Goal: Task Accomplishment & Management: Use online tool/utility

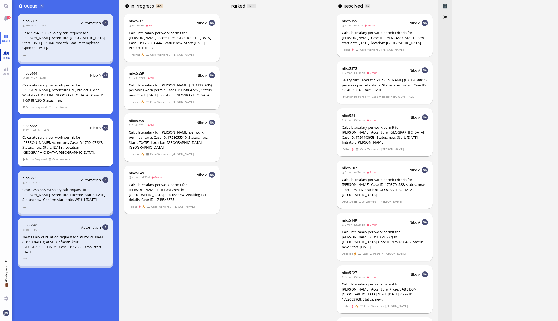
click at [11, 51] on link "Team" at bounding box center [6, 55] width 12 height 12
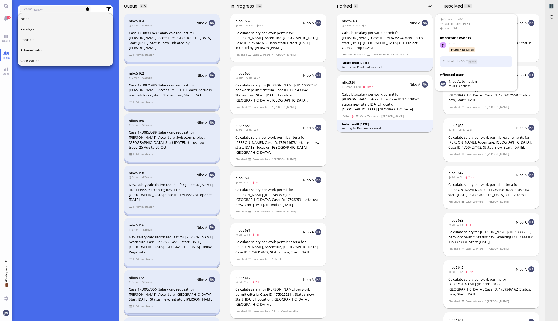
click at [398, 42] on div "Calculate salary per work permit for [PERSON_NAME], Case ID 1759495524, new sta…" at bounding box center [385, 40] width 86 height 20
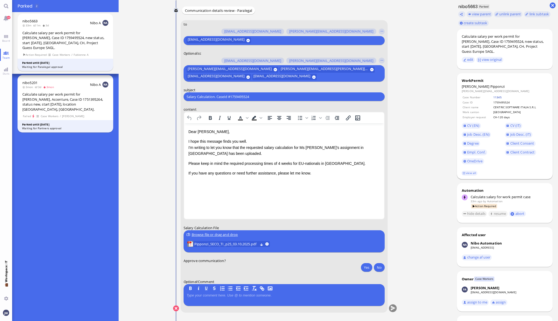
click at [493, 95] on link "11345" at bounding box center [497, 97] width 8 height 4
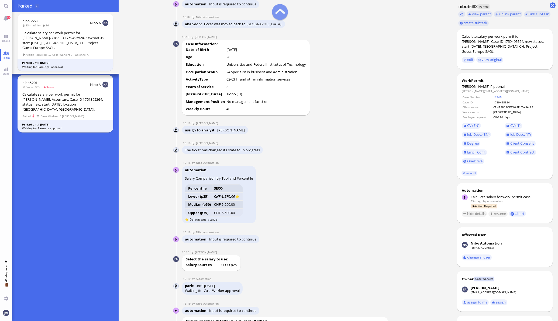
scroll to position [-573, 0]
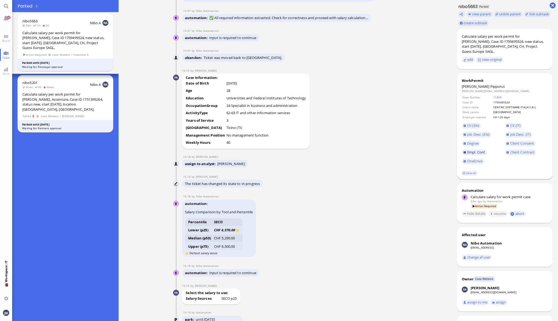
click at [475, 150] on span "Empl. Conf." at bounding box center [476, 152] width 18 height 5
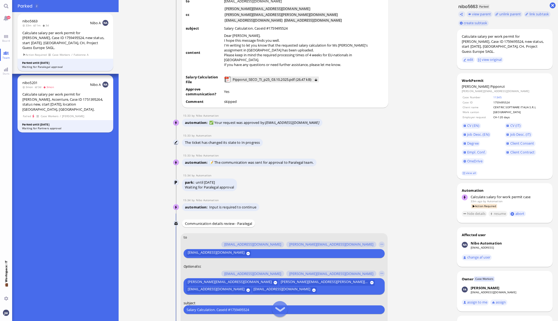
scroll to position [-168, 0]
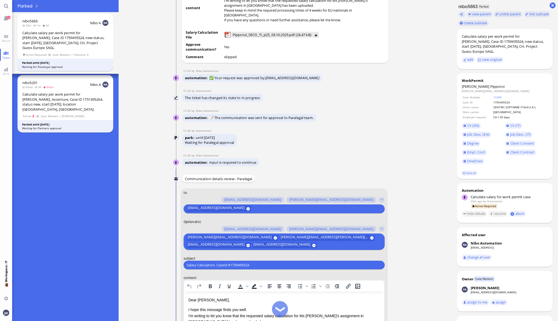
click at [327, 244] on input "text" at bounding box center [349, 246] width 62 height 6
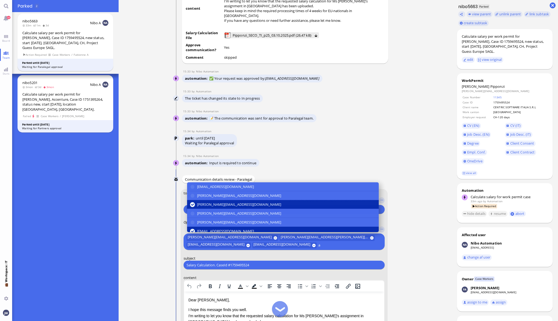
scroll to position [-168, 0]
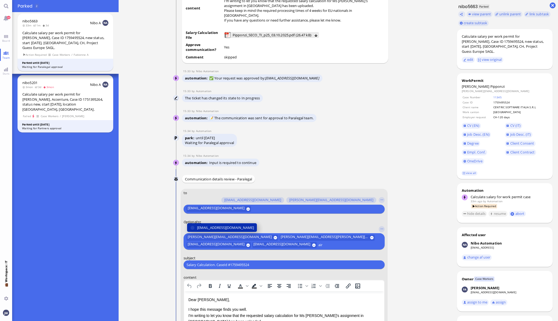
type input "air"
click at [231, 227] on span "[EMAIL_ADDRESS][DOMAIN_NAME]" at bounding box center [225, 228] width 57 height 6
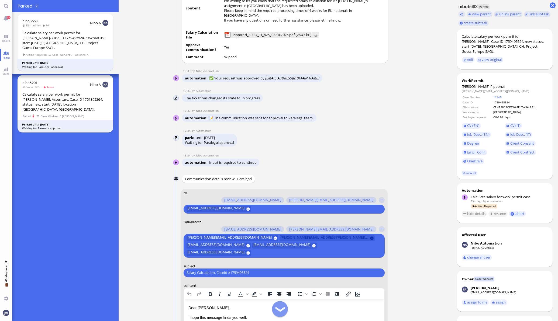
scroll to position [-142, 0]
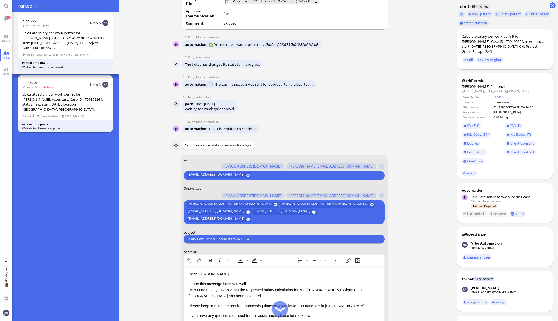
click at [531, 38] on div "Calculate salary per work permit for [PERSON_NAME], Case ID 1759495524, new sta…" at bounding box center [505, 44] width 86 height 20
click at [533, 37] on div "Calculate salary per work permit for [PERSON_NAME], Case ID 1759495524, new sta…" at bounding box center [505, 44] width 86 height 20
copy div "Pipponzi"
click at [259, 235] on div "Salary Calculation. CaseId #1759495524 Please type something" at bounding box center [284, 239] width 201 height 9
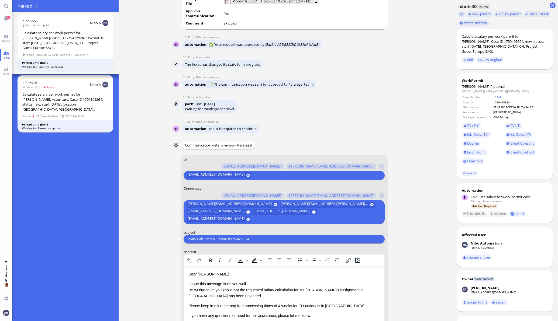
click at [260, 240] on input "Salary Calculation. CaseId #1759495524" at bounding box center [284, 239] width 195 height 6
paste input "PazPerTout new case: [PERSON_NAME] (1759495524 / 13405125), Employer Request: C…"
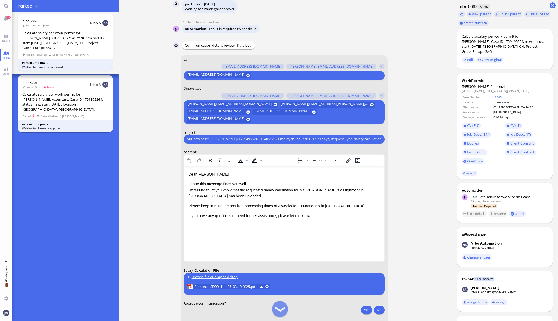
scroll to position [-41, 0]
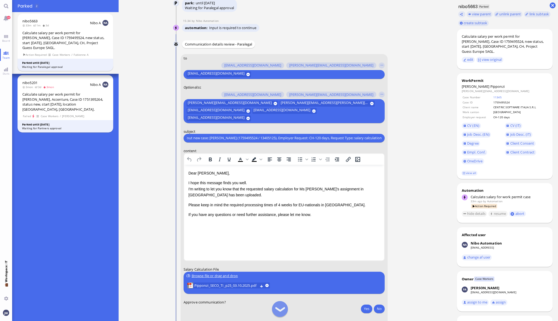
type input "PazPerTout new case: [PERSON_NAME] (1759495524 / 13405125), Employer Request: C…"
click at [306, 190] on p "I hope this message finds you well. I'm writing to let you know that the reques…" at bounding box center [283, 189] width 191 height 18
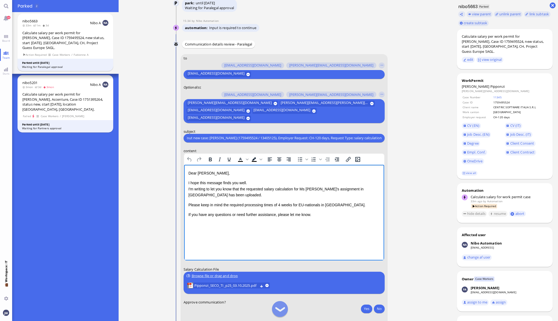
scroll to position [0, 0]
click at [305, 188] on p "I hope this message finds you well. I'm writing to let you know that the reques…" at bounding box center [283, 189] width 191 height 18
click at [347, 188] on p "I hope this message finds you well. I'm writing to let you know that the reques…" at bounding box center [283, 189] width 191 height 18
click at [216, 194] on p "I hope this message finds you well. I'm writing to let you know that the reques…" at bounding box center [283, 189] width 191 height 18
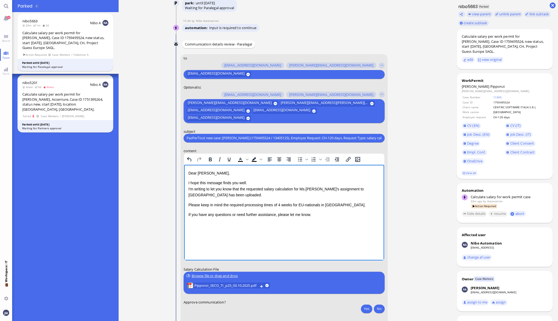
click at [304, 206] on div "Please keep in mind the required processing times of 4 weeks for EU-nationals i…" at bounding box center [283, 205] width 191 height 6
click at [240, 203] on div "Please keep in mind the required processing times of 4 weeks for EU nationals i…" at bounding box center [283, 208] width 191 height 12
click at [319, 223] on p "If you have any questions or need further assistance, please let me know." at bounding box center [283, 221] width 191 height 6
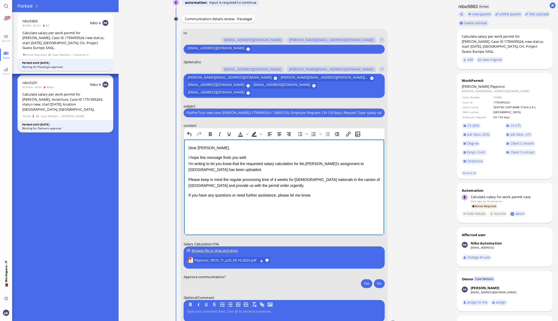
scroll to position [-7, 0]
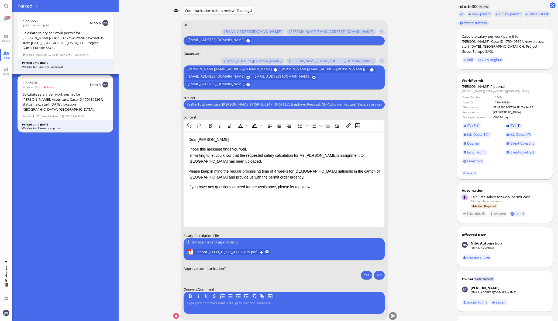
click at [513, 123] on span "CV (IT)" at bounding box center [515, 125] width 11 height 5
click at [510, 132] on span "Job Desc. (IT)" at bounding box center [520, 134] width 21 height 5
drag, startPoint x: 209, startPoint y: 161, endPoint x: 213, endPoint y: 161, distance: 3.3
click at [209, 161] on p "I hope this message finds you well. I'm writing to let you know that the reques…" at bounding box center [283, 155] width 191 height 18
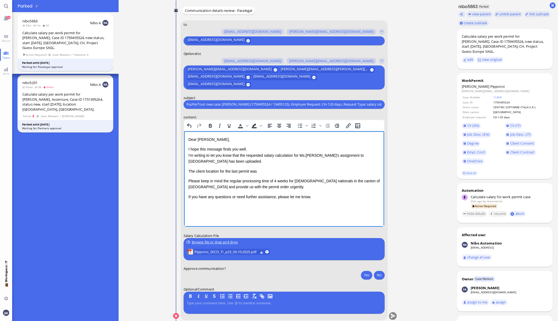
click at [279, 168] on p "The client location for the last permit was" at bounding box center [283, 171] width 191 height 6
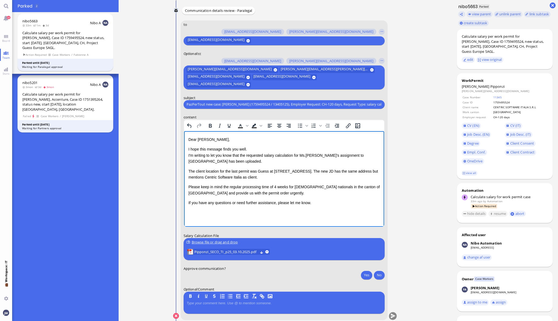
click at [275, 172] on p "The client location for the last permit was Guess at Via Gaggiolo 44, 6855 Stab…" at bounding box center [283, 174] width 191 height 12
click at [315, 170] on p "The client location for the last permit was Guess at Via Gaggiolo 44, 6855 Stab…" at bounding box center [283, 174] width 191 height 12
copy p "Via Gaggiolo 44, 6855 Stabio"
click at [273, 178] on p "The client location for the last permit was Guess at Via Gaggiolo 44, 6855 Stab…" at bounding box center [283, 174] width 191 height 12
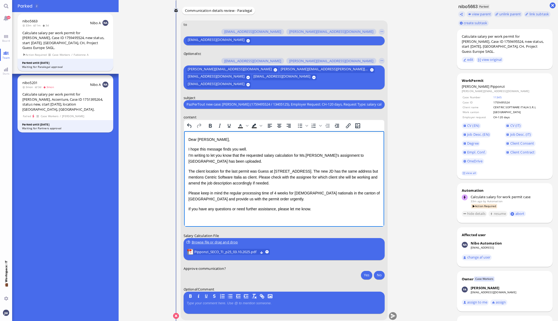
drag, startPoint x: 269, startPoint y: 178, endPoint x: 272, endPoint y: 178, distance: 3.3
click at [269, 178] on p "The client location for the last permit was Guess at Via Gaggiolo 44, 6855 Stab…" at bounding box center [283, 177] width 191 height 18
click at [190, 171] on p "The client location for the last permit was Guess at Via Gaggiolo 44, 6855 Stab…" at bounding box center [283, 177] width 191 height 18
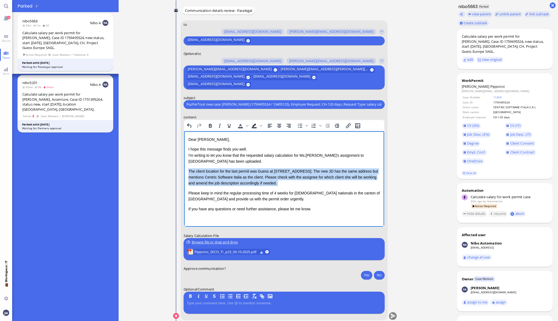
click at [306, 182] on p "The client location for the last permit was Guess at Via Gaggiolo 44, 6855 Stab…" at bounding box center [283, 177] width 191 height 18
copy p "The client location for the last permit was Guess at Via Gaggiolo 44, 6855 Stab…"
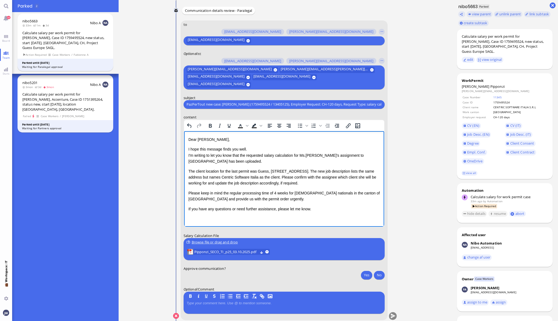
drag, startPoint x: 289, startPoint y: 177, endPoint x: 316, endPoint y: 177, distance: 27.2
click at [290, 177] on p "The client location for the last permit was Guess, Via Gaggiolo 44, 6855 Stabio…" at bounding box center [283, 177] width 191 height 18
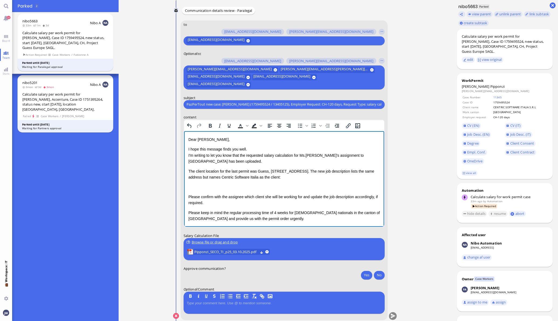
click at [291, 177] on p "The client location for the last permit was Guess, Via Gaggiolo 44, 6855 Stabio…" at bounding box center [283, 174] width 191 height 12
click at [228, 188] on p "Rich Text Area. Press ALT-0 for help." at bounding box center [283, 187] width 191 height 6
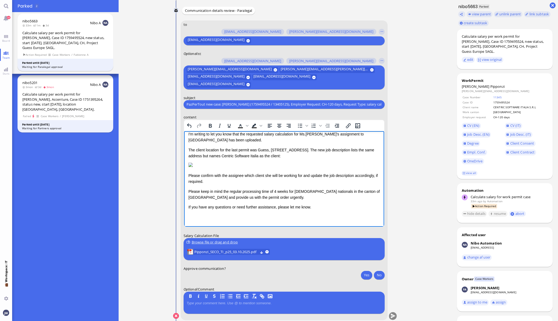
scroll to position [33, 0]
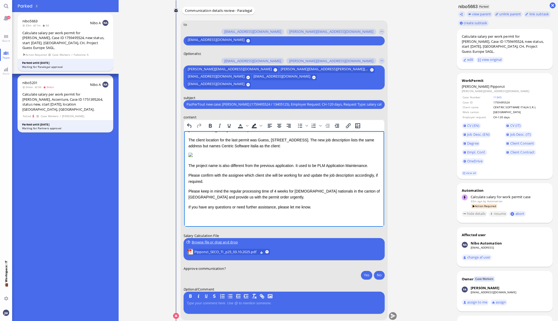
click at [262, 184] on p "Please confirm with the assignee which client she will be working for and updat…" at bounding box center [283, 178] width 191 height 12
click at [259, 197] on div "Please keep in mind the regular processing time of 4 weeks for [DEMOGRAPHIC_DAT…" at bounding box center [283, 194] width 191 height 12
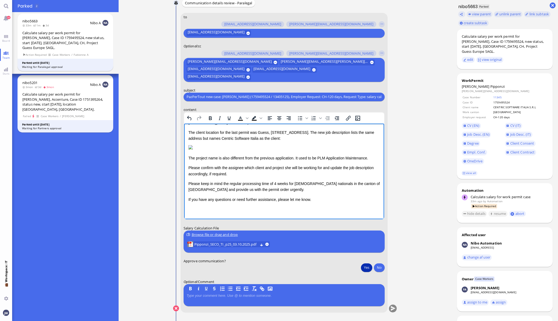
click at [364, 267] on button "Yes" at bounding box center [366, 267] width 11 height 9
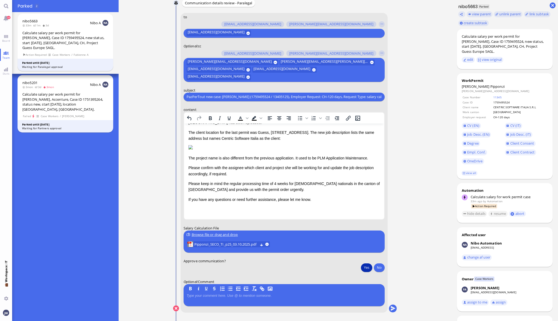
scroll to position [26, 0]
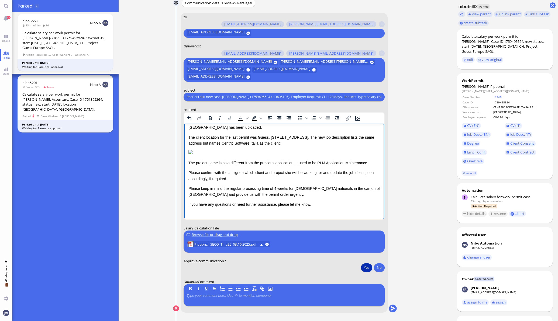
click at [298, 142] on p "The client location for the last permit was Guess, Via Gaggiolo 44, 6855 Stabio…" at bounding box center [283, 140] width 191 height 12
click at [514, 141] on span "Client Consent" at bounding box center [522, 143] width 24 height 5
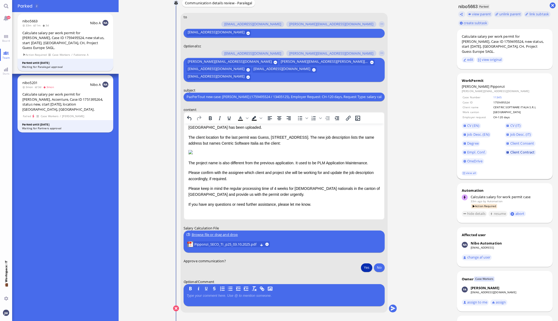
click at [519, 150] on span "Client Contract" at bounding box center [522, 152] width 25 height 5
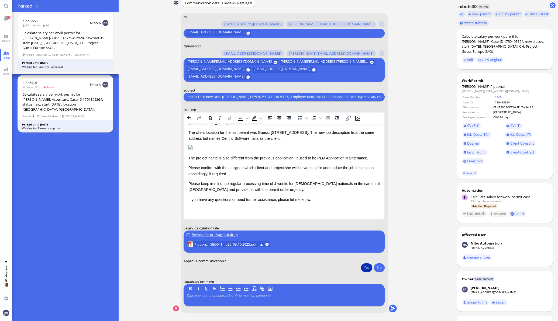
scroll to position [60, 0]
click at [192, 164] on div "Dear Aldana, I hope this message finds you well. I'm writing to let you know th…" at bounding box center [283, 150] width 191 height 105
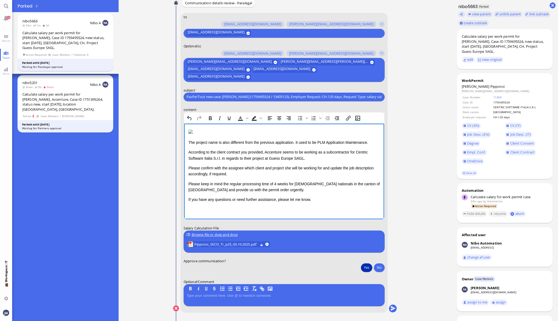
click at [196, 161] on p "According to the client contract you provided, Accenture seems to be working as…" at bounding box center [283, 155] width 191 height 12
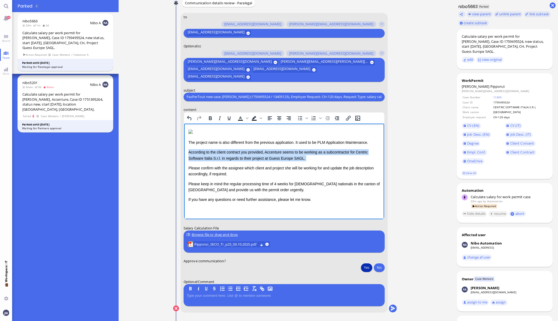
click at [302, 161] on p "According to the client contract you provided, Accenture seems to be working as…" at bounding box center [283, 155] width 191 height 12
copy p "According to the client contract you provided, Accenture seems to be working as…"
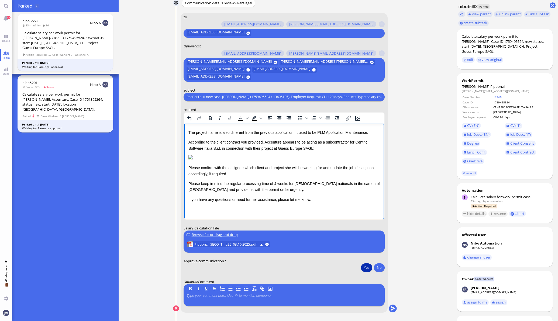
scroll to position [199, 0]
click at [227, 168] on p "Please confirm with the assignee which client and project she will be working f…" at bounding box center [283, 171] width 191 height 12
click at [229, 169] on p "Please confirm with the assignee which client and project she will be working f…" at bounding box center [283, 171] width 191 height 12
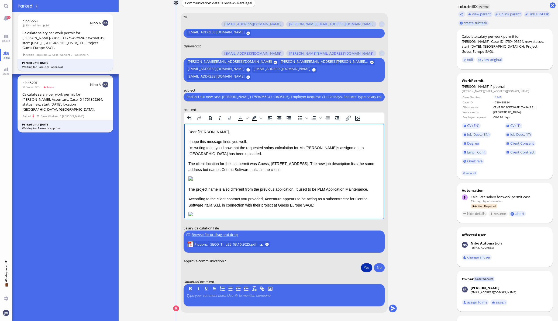
scroll to position [-67, 0]
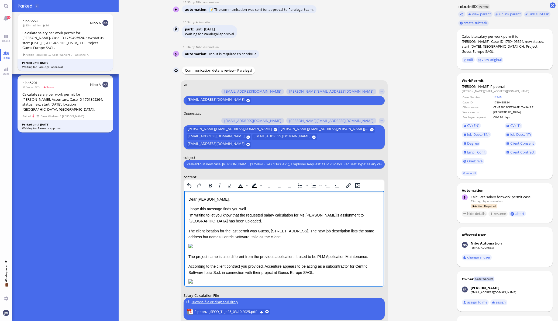
click at [288, 237] on p "The client location for the last permit was Guess, Via Gaggiolo 44, 6855 Stabio…" at bounding box center [283, 234] width 191 height 12
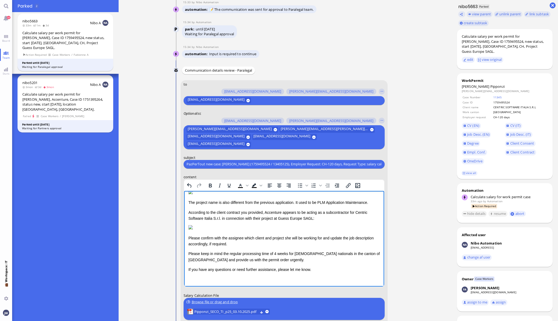
scroll to position [67, 0]
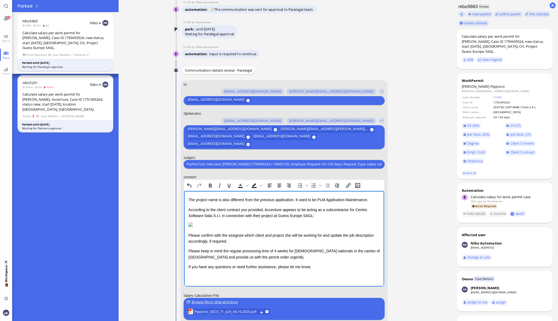
click at [192, 203] on p "The project name is also different from the previous application. It used to be…" at bounding box center [283, 200] width 191 height 6
click at [360, 203] on p "The project name is also different from the previous application. It used to be…" at bounding box center [283, 200] width 191 height 6
copy p "The project name is also different from the previous application. It used to be…"
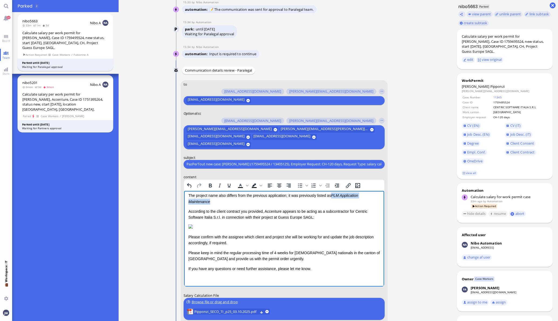
click at [330, 205] on p "The project name also differs from the previous application; it was previously …" at bounding box center [283, 198] width 191 height 12
click at [218, 187] on icon "Italic" at bounding box center [219, 185] width 6 height 6
click at [264, 205] on p "The project name also differs from the previous application; it was previously …" at bounding box center [283, 198] width 191 height 12
click at [288, 205] on p "The project name also differs from the previous application; it was previously …" at bounding box center [283, 198] width 191 height 12
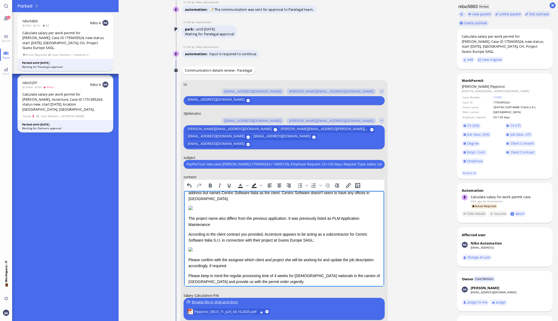
scroll to position [33, 0]
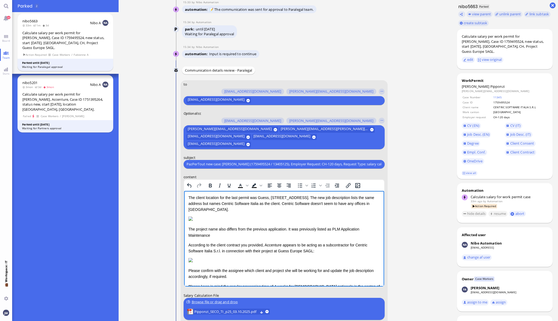
drag, startPoint x: 214, startPoint y: 264, endPoint x: 217, endPoint y: 264, distance: 2.7
click at [214, 238] on p "The project name also differs from the previous application. It was previously …" at bounding box center [283, 232] width 191 height 12
click at [188, 238] on p "The project name also differs from the previous application. It was previously …" at bounding box center [283, 232] width 191 height 12
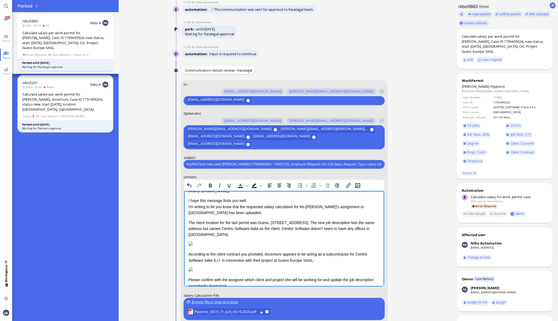
scroll to position [0, 0]
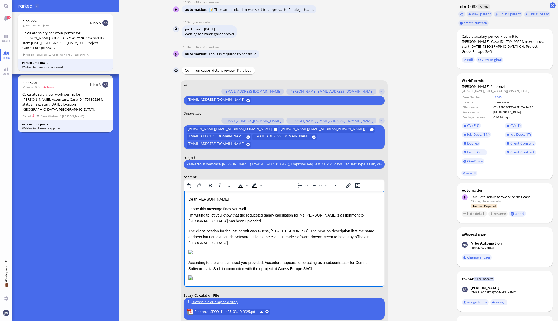
click at [214, 243] on p "The client location for the last permit was Guess, Via Gaggiolo 44, 6855 Stabio…" at bounding box center [283, 237] width 191 height 18
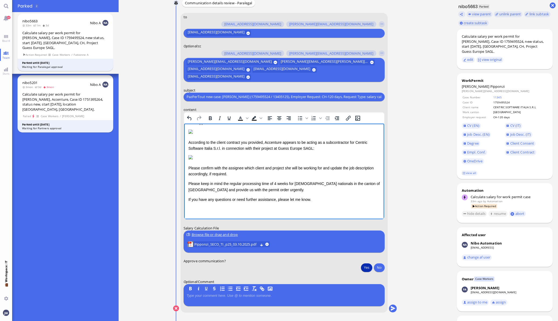
scroll to position [202, 0]
click at [389, 308] on button "submit" at bounding box center [393, 309] width 8 height 8
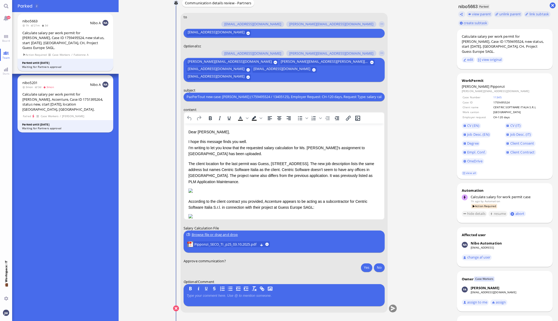
scroll to position [0, 0]
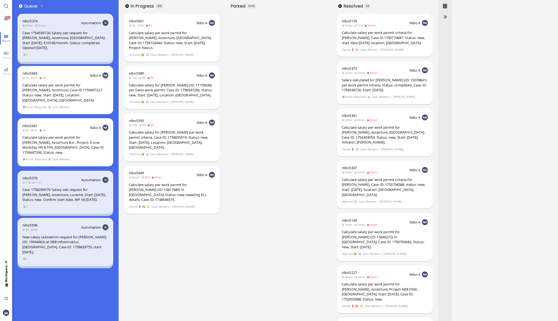
click at [14, 53] on ticket "nibo5374 2mon 2mon Automation Case 1754939726: Salary calc request for [PERSON_…" at bounding box center [65, 38] width 106 height 52
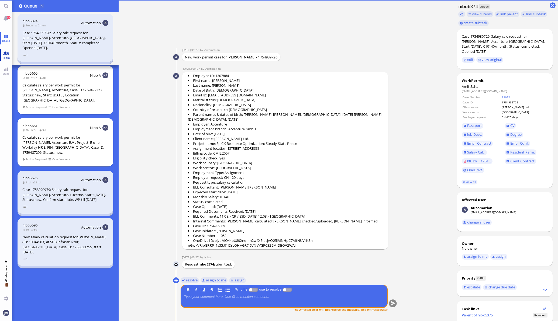
click at [11, 54] on link "Team" at bounding box center [6, 55] width 12 height 12
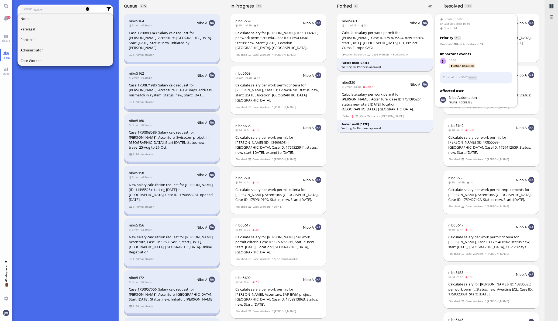
click at [387, 52] on span "Case Workers" at bounding box center [380, 54] width 18 height 5
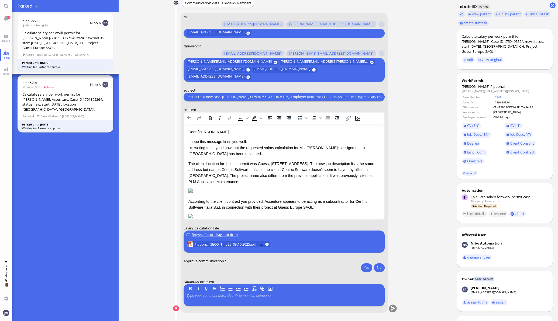
click at [260, 244] on button at bounding box center [262, 245] width 4 height 4
